Goal: Use online tool/utility: Utilize a website feature to perform a specific function

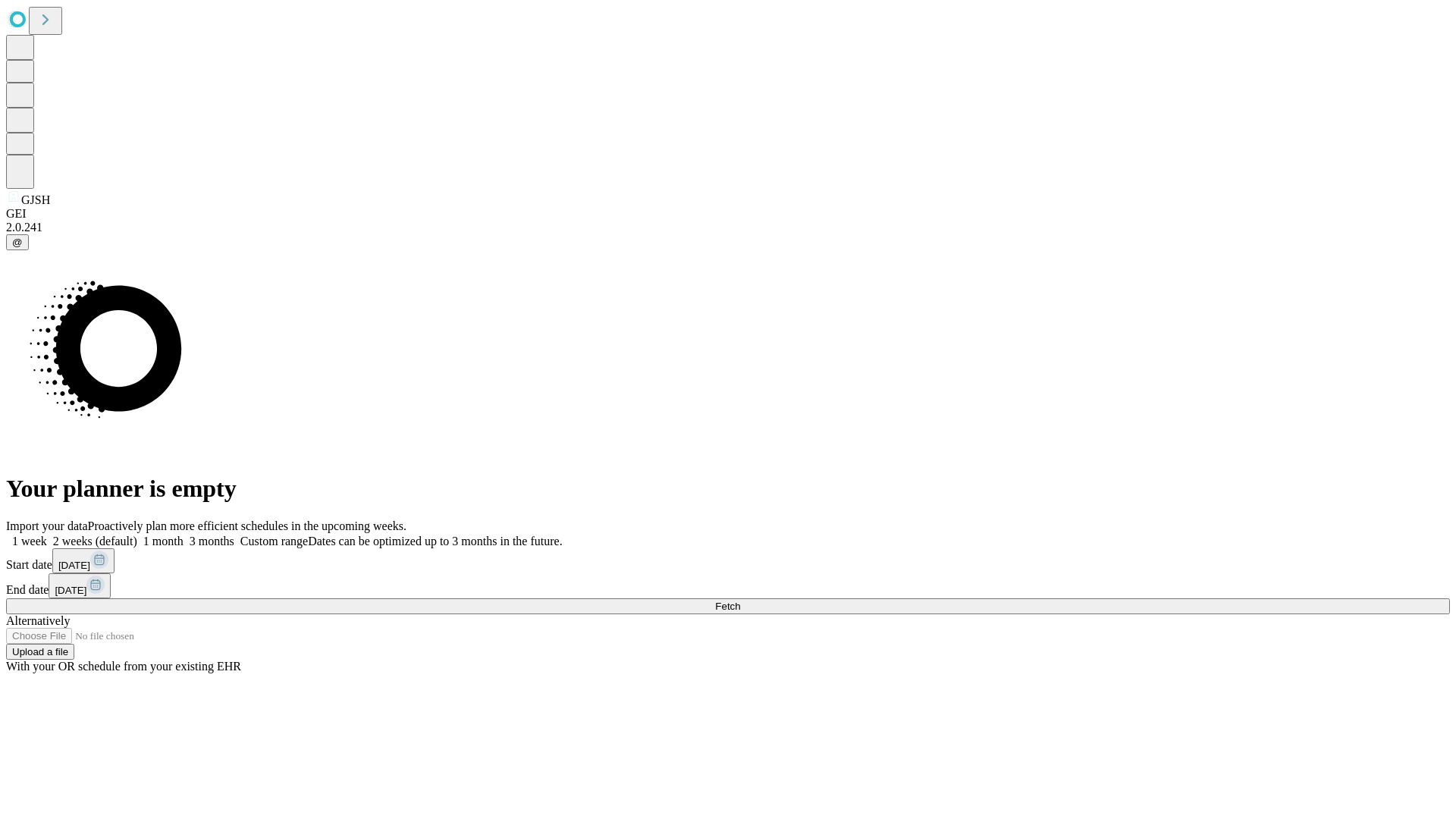
click at [740, 600] on span "Fetch" at bounding box center [728, 606] width 25 height 12
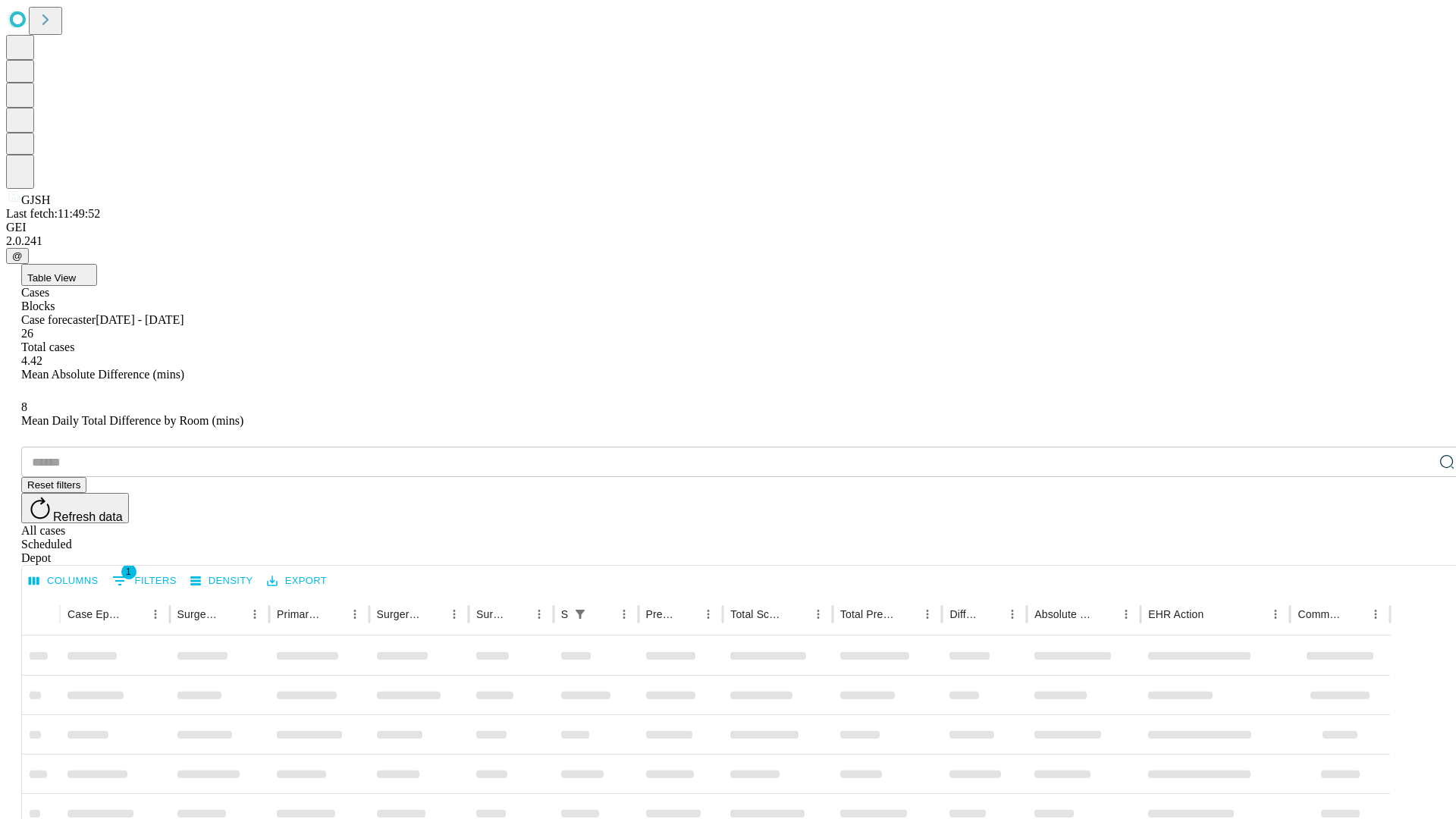
click at [76, 272] on span "Table View" at bounding box center [51, 278] width 49 height 12
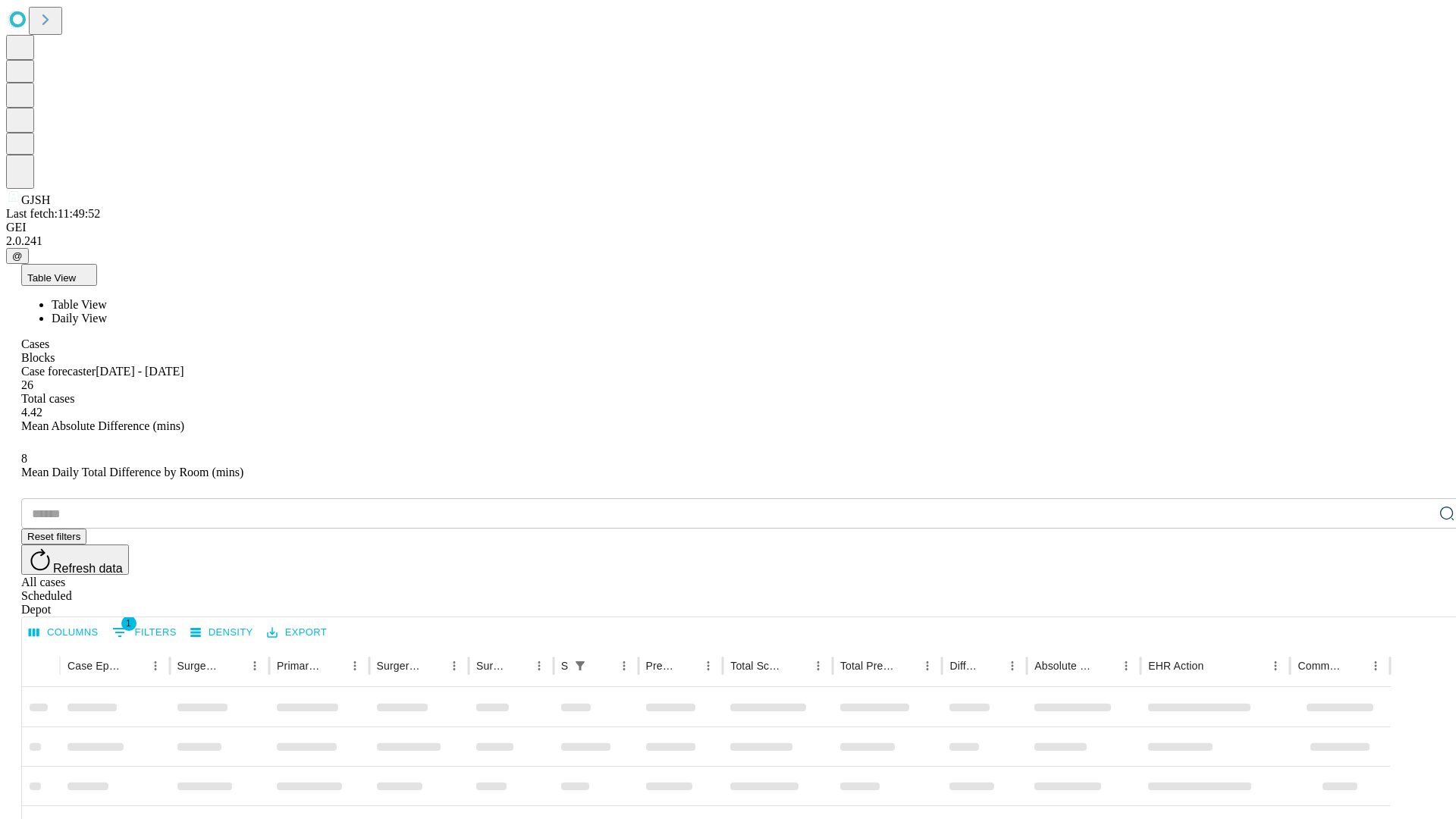
click at [107, 311] on span "Daily View" at bounding box center [79, 317] width 56 height 13
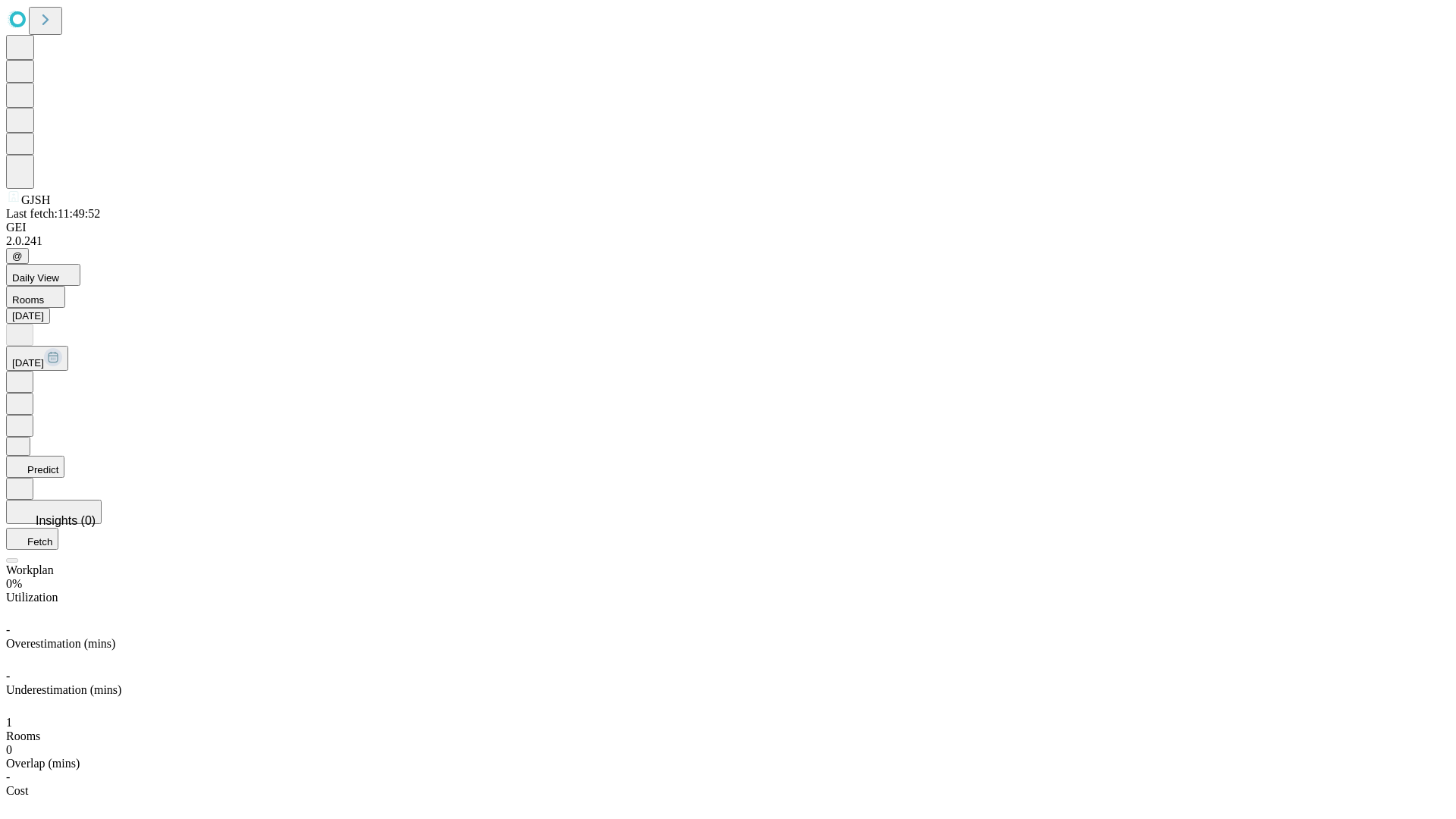
click at [65, 456] on button "Predict" at bounding box center [34, 467] width 58 height 22
